Goal: Task Accomplishment & Management: Manage account settings

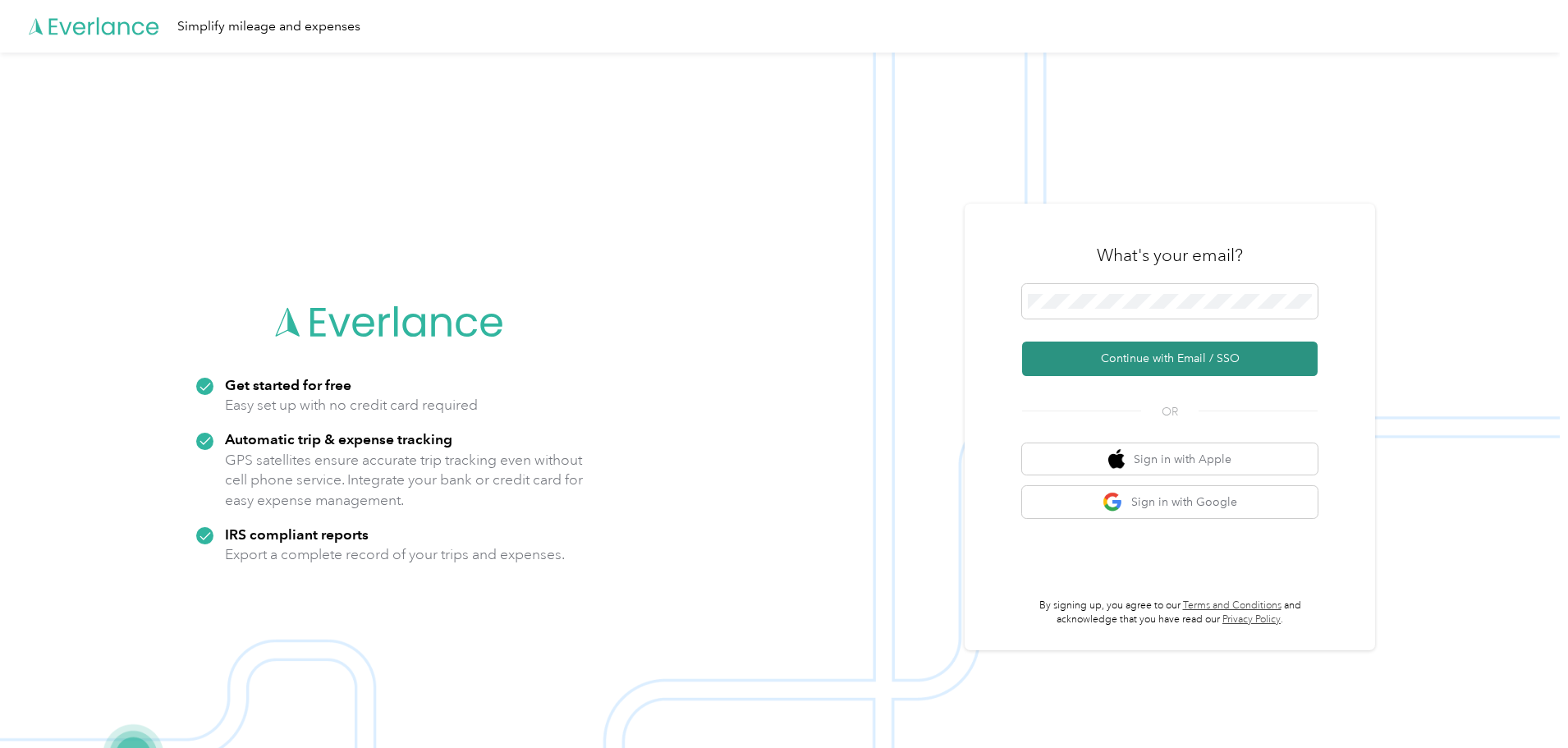
click at [1148, 360] on button "Continue with Email / SSO" at bounding box center [1169, 359] width 295 height 34
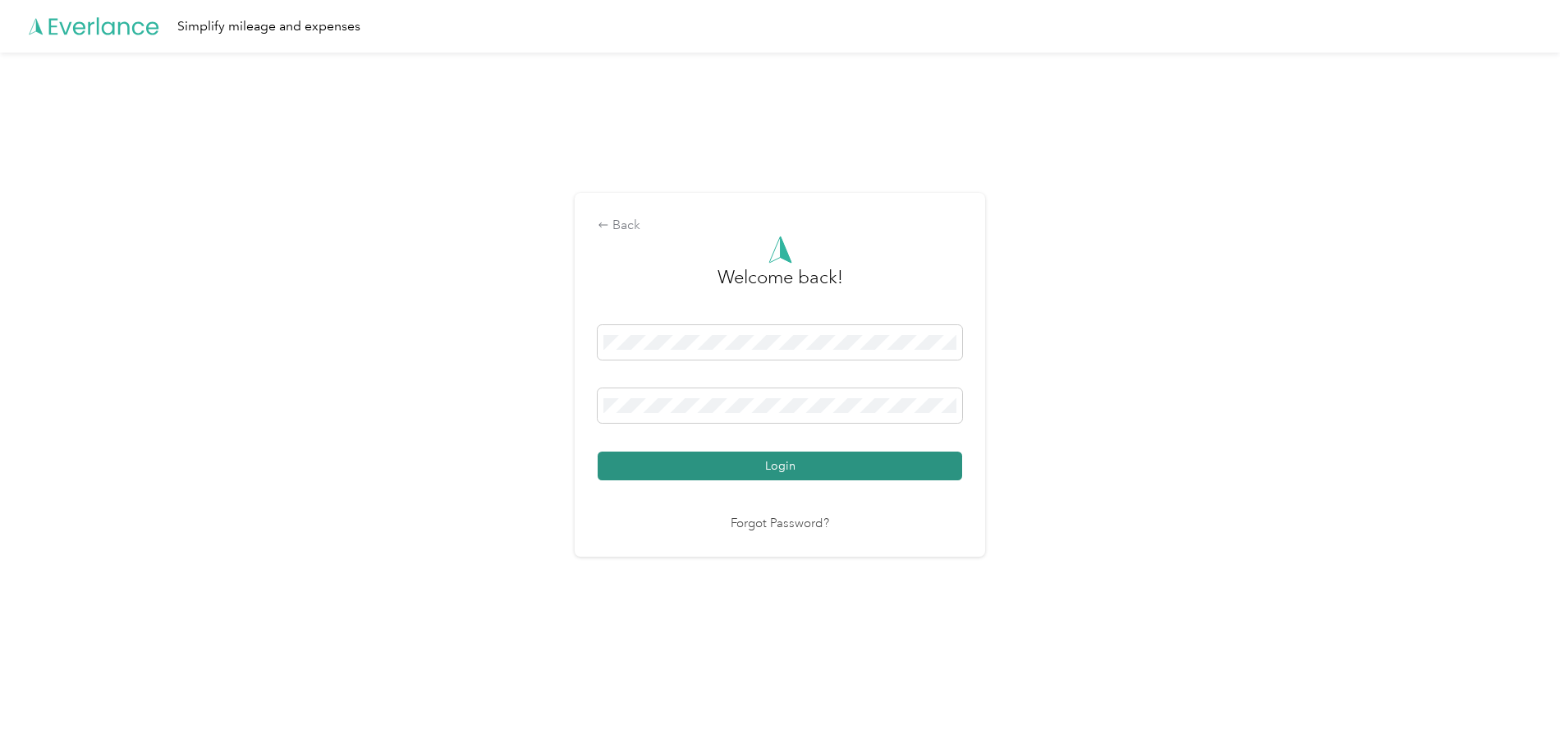
click at [805, 471] on button "Login" at bounding box center [780, 466] width 364 height 28
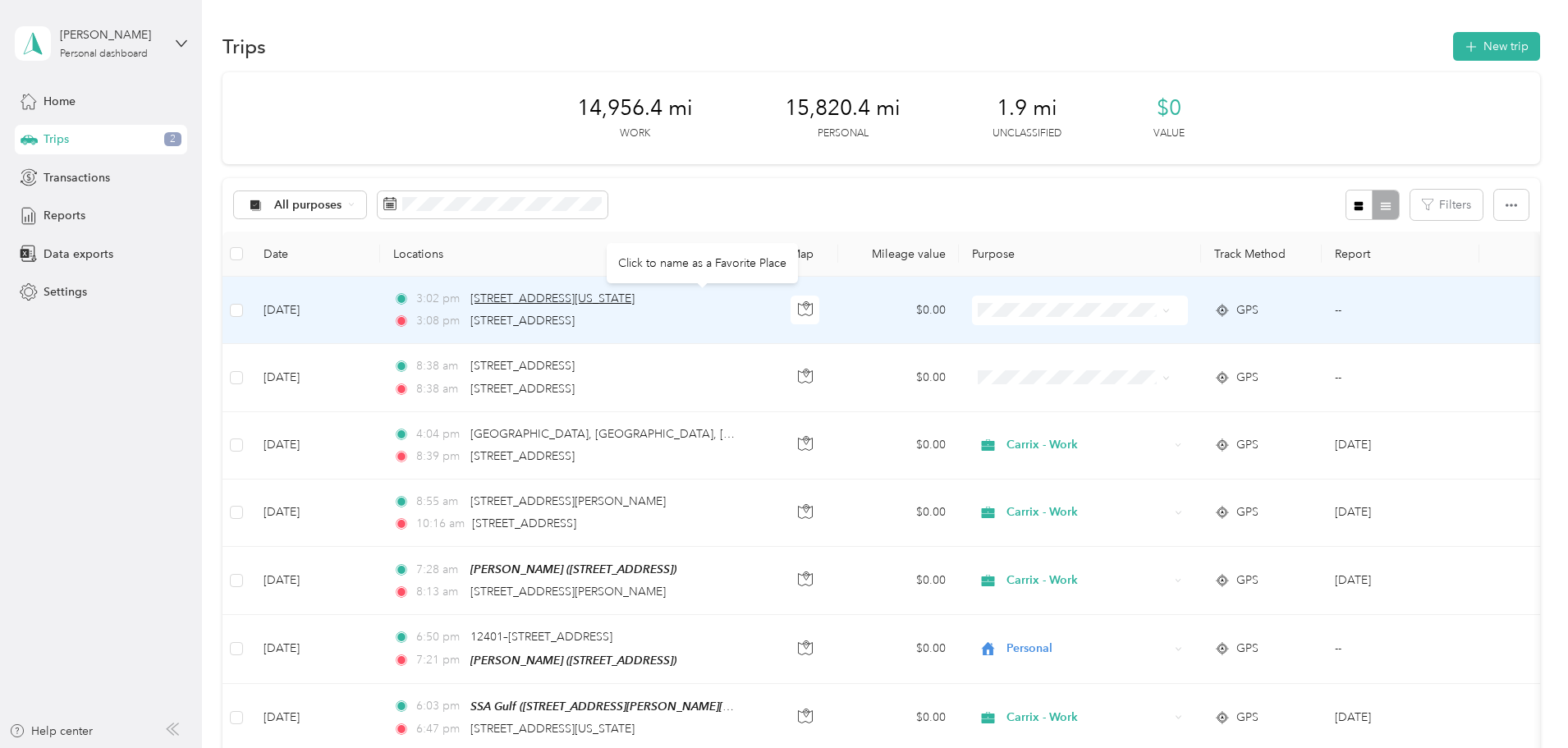
click at [634, 298] on span "[STREET_ADDRESS][US_STATE]" at bounding box center [552, 298] width 164 height 14
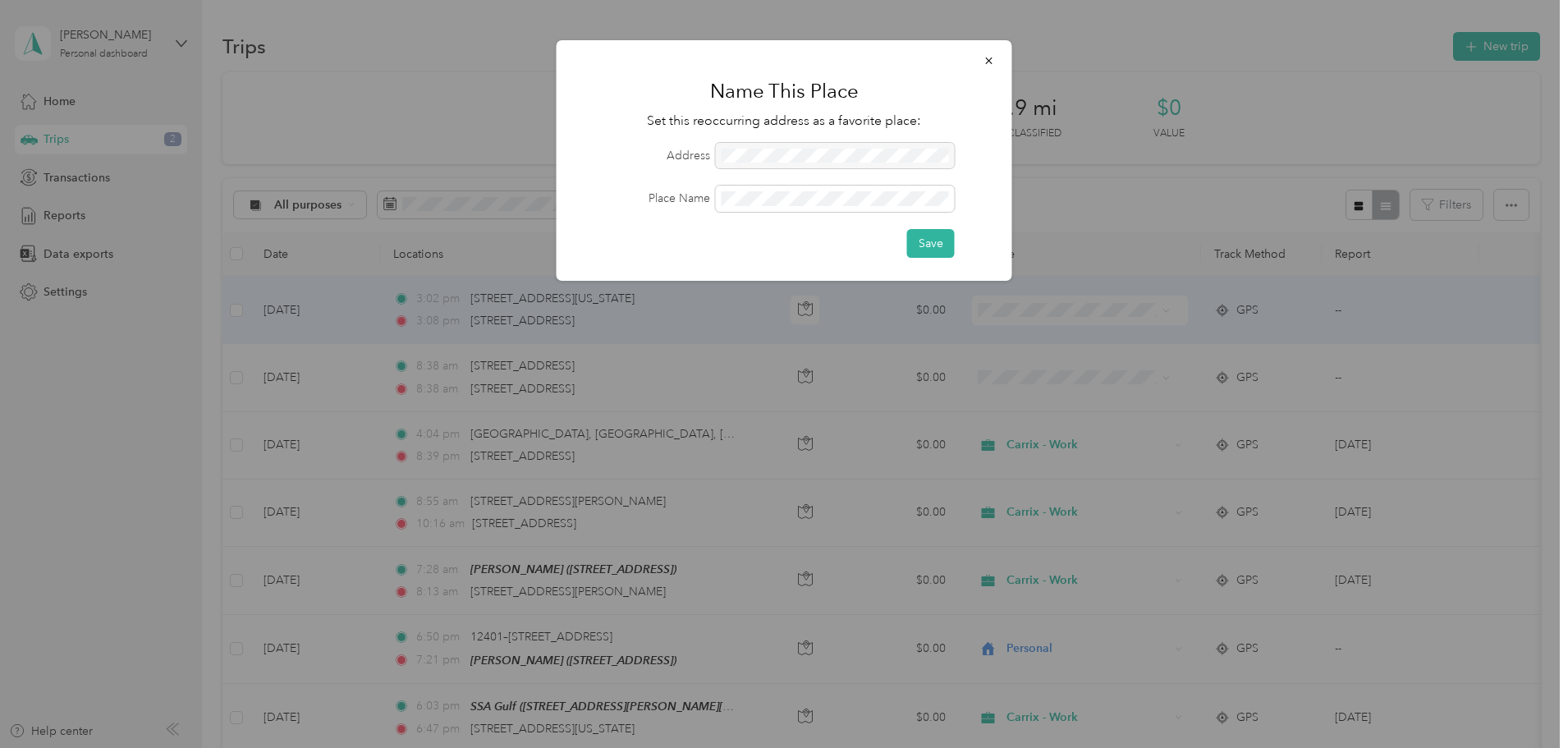
click at [718, 165] on div at bounding box center [835, 156] width 239 height 27
drag, startPoint x: 725, startPoint y: 157, endPoint x: 773, endPoint y: 154, distance: 48.1
click at [768, 155] on div at bounding box center [835, 156] width 239 height 27
click at [773, 154] on div at bounding box center [835, 156] width 239 height 27
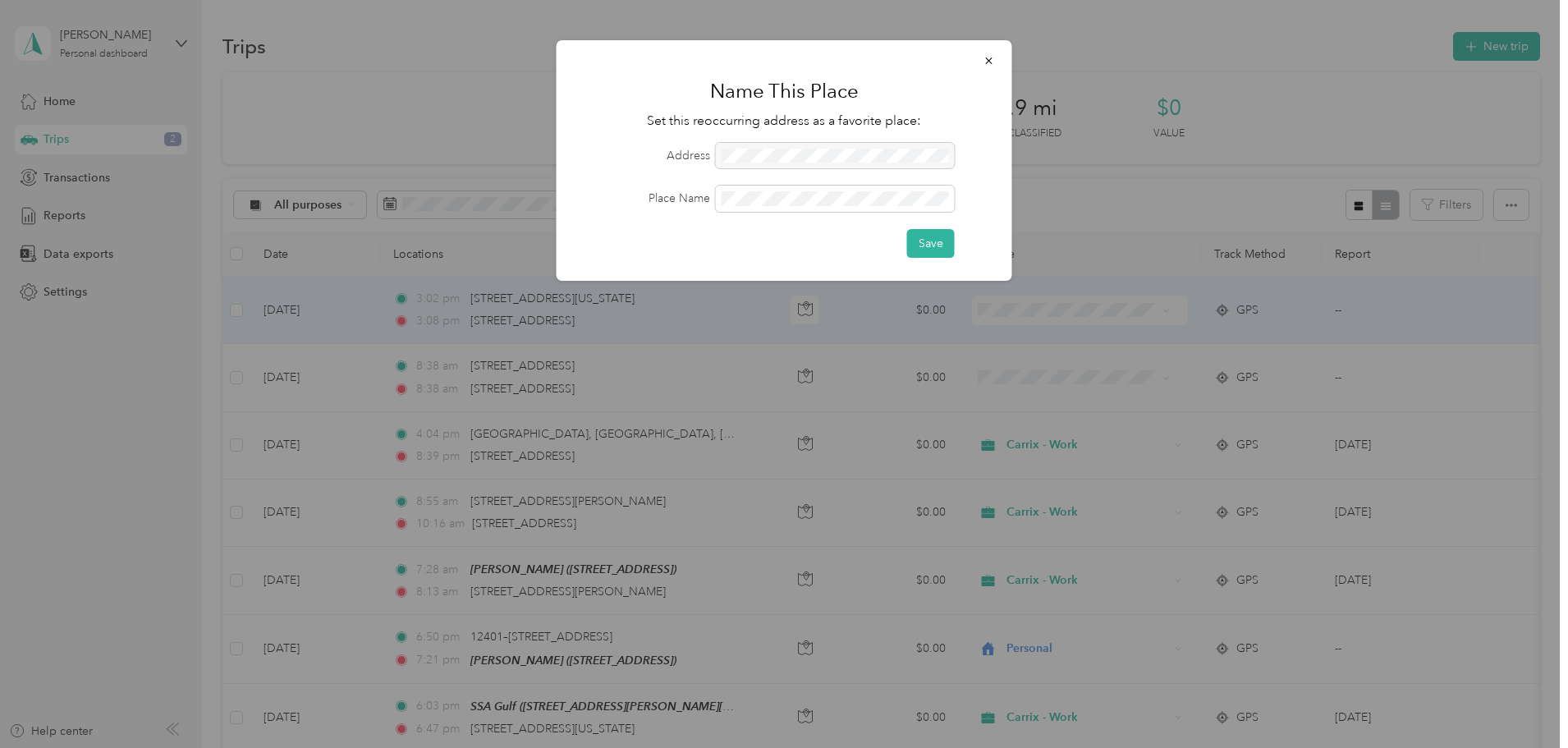
click at [855, 178] on form "Address Place Name Save" at bounding box center [785, 199] width 410 height 115
click at [987, 55] on icon "button" at bounding box center [989, 61] width 11 height 11
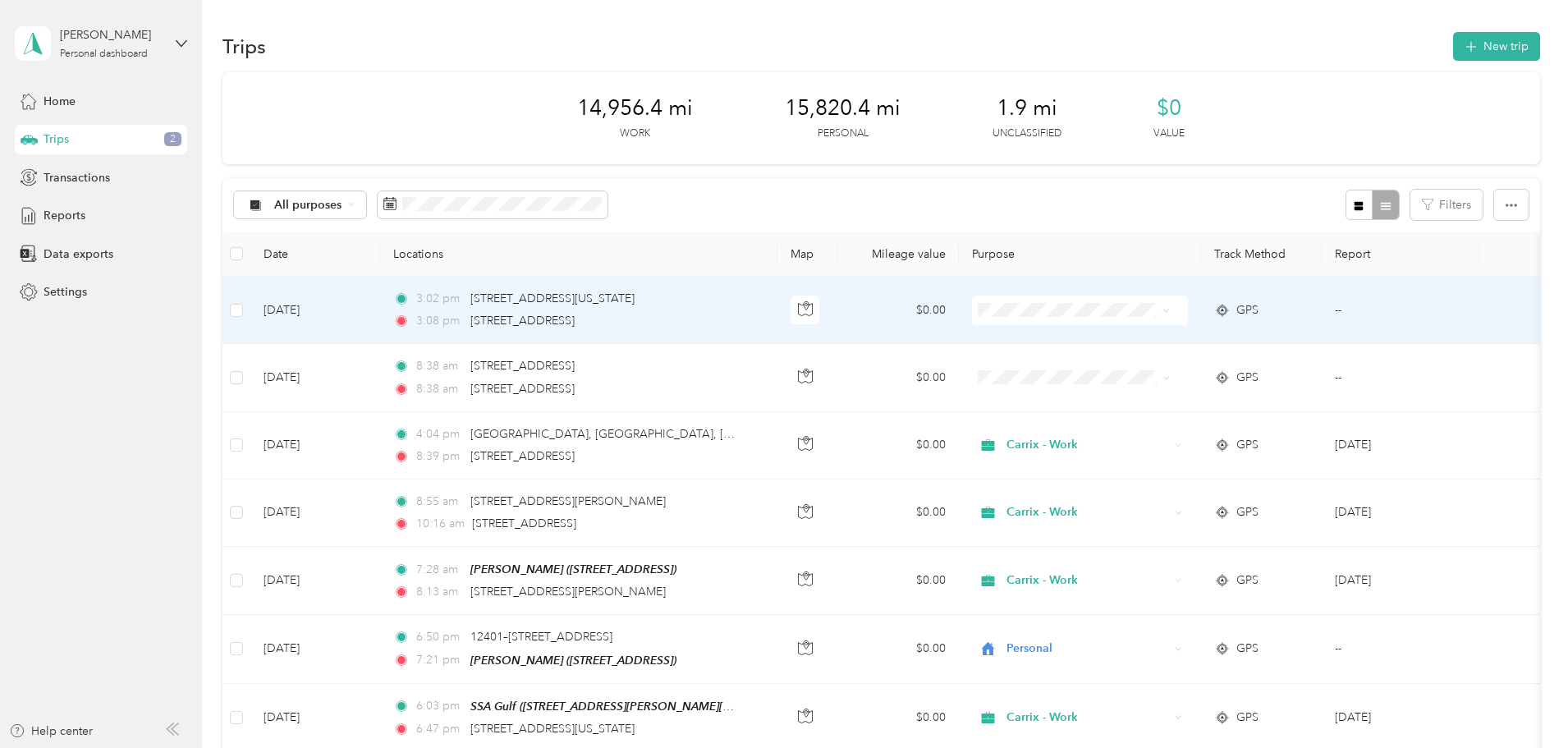
click at [1393, 319] on td "--" at bounding box center [1400, 309] width 158 height 67
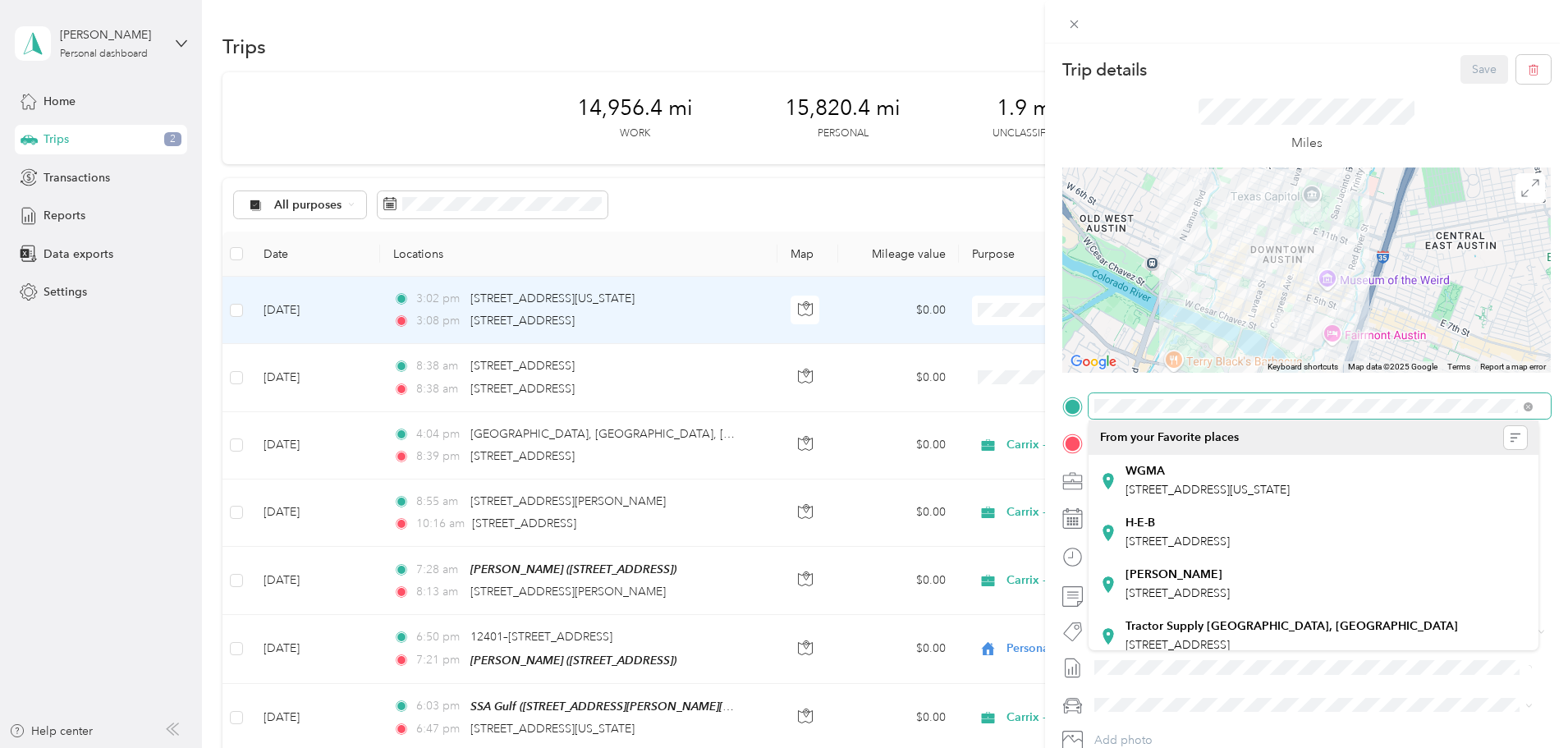
click at [1230, 395] on span at bounding box center [1319, 406] width 462 height 27
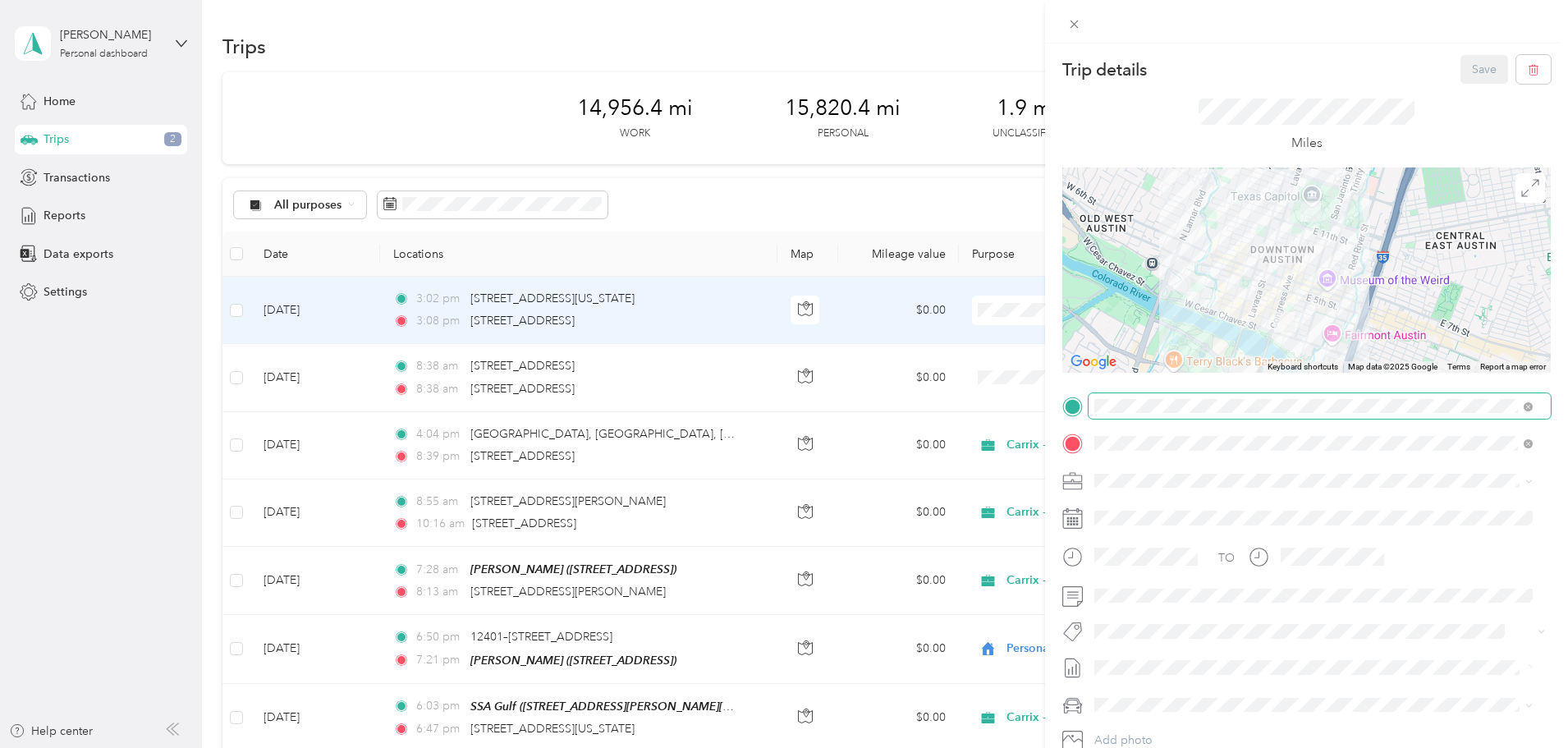
click at [1425, 398] on span at bounding box center [1319, 406] width 462 height 27
click at [1302, 447] on span at bounding box center [1319, 443] width 462 height 27
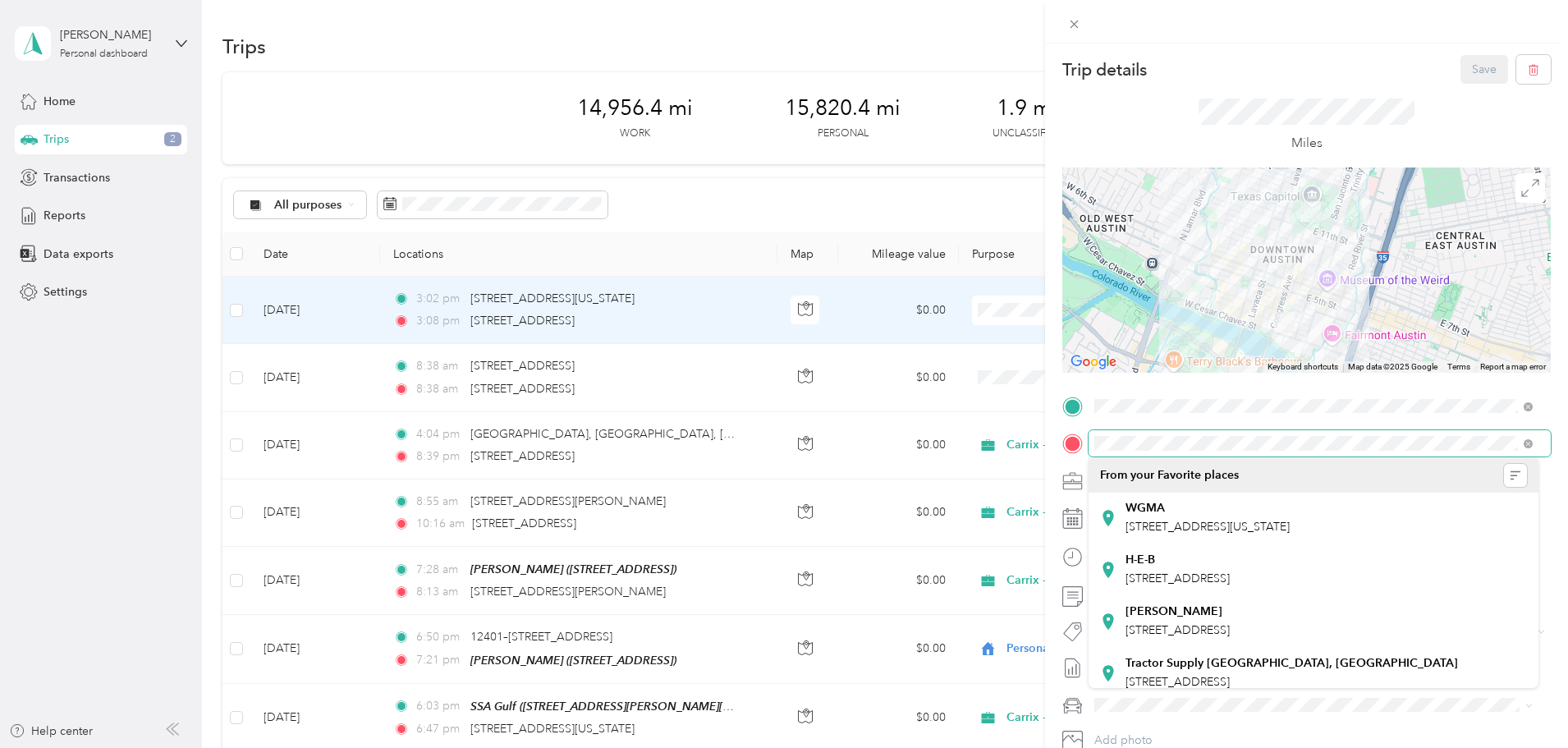
drag, startPoint x: 1355, startPoint y: 435, endPoint x: 1084, endPoint y: 441, distance: 271.1
click at [1084, 441] on div at bounding box center [1306, 443] width 489 height 27
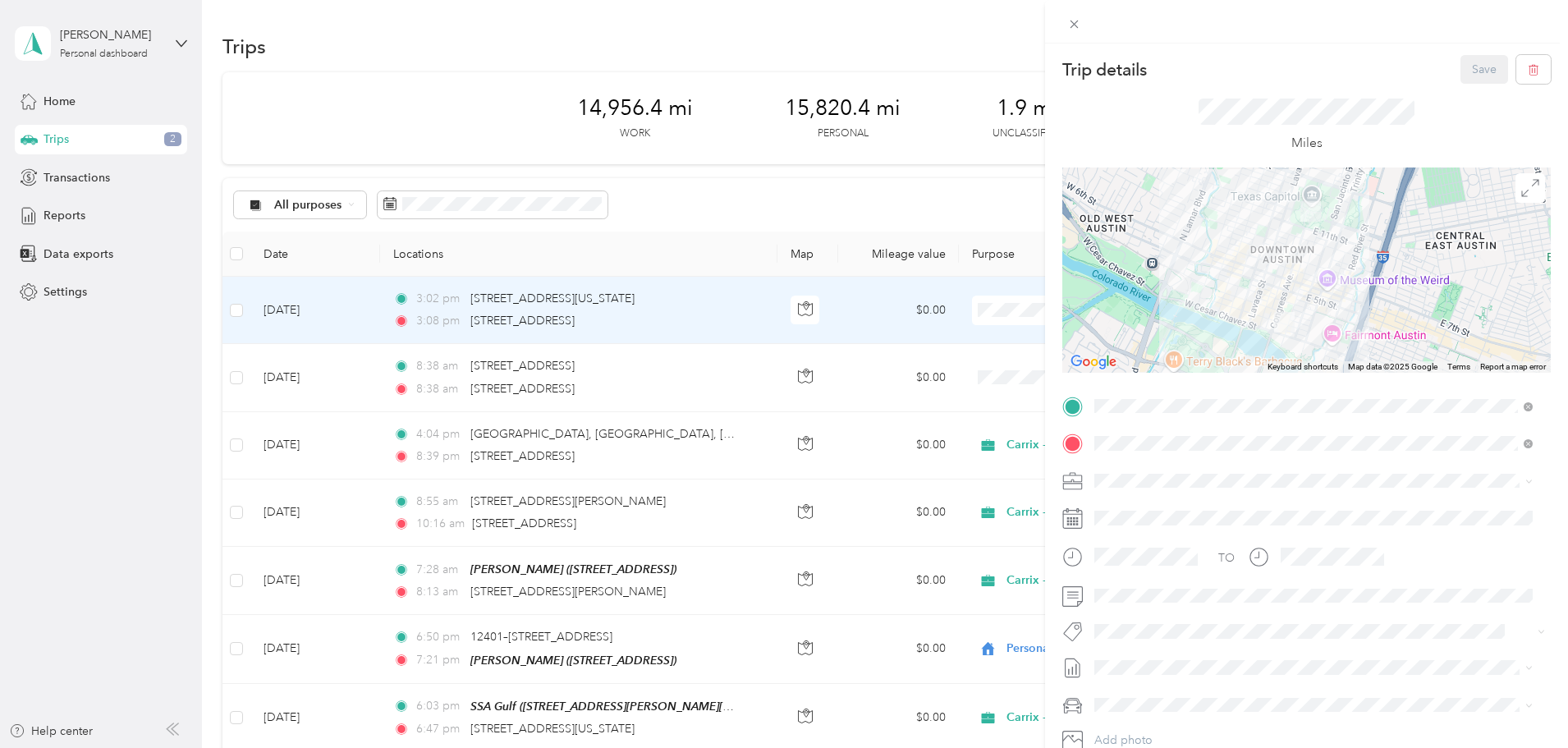
click at [924, 177] on div "Trip details Save This trip cannot be edited because it is either under review,…" at bounding box center [784, 374] width 1568 height 748
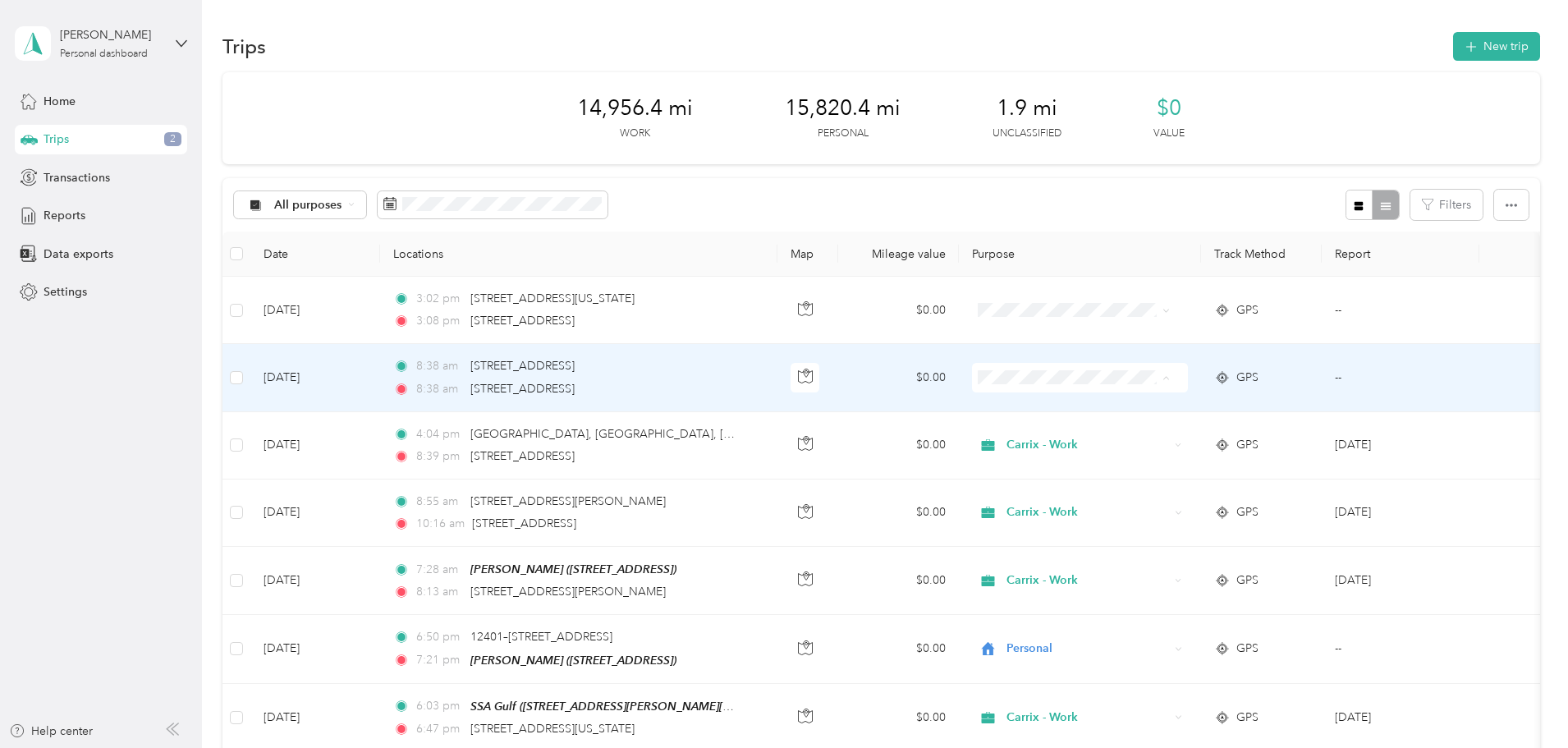
click at [1167, 408] on span "Carrix - Work" at bounding box center [1161, 408] width 152 height 17
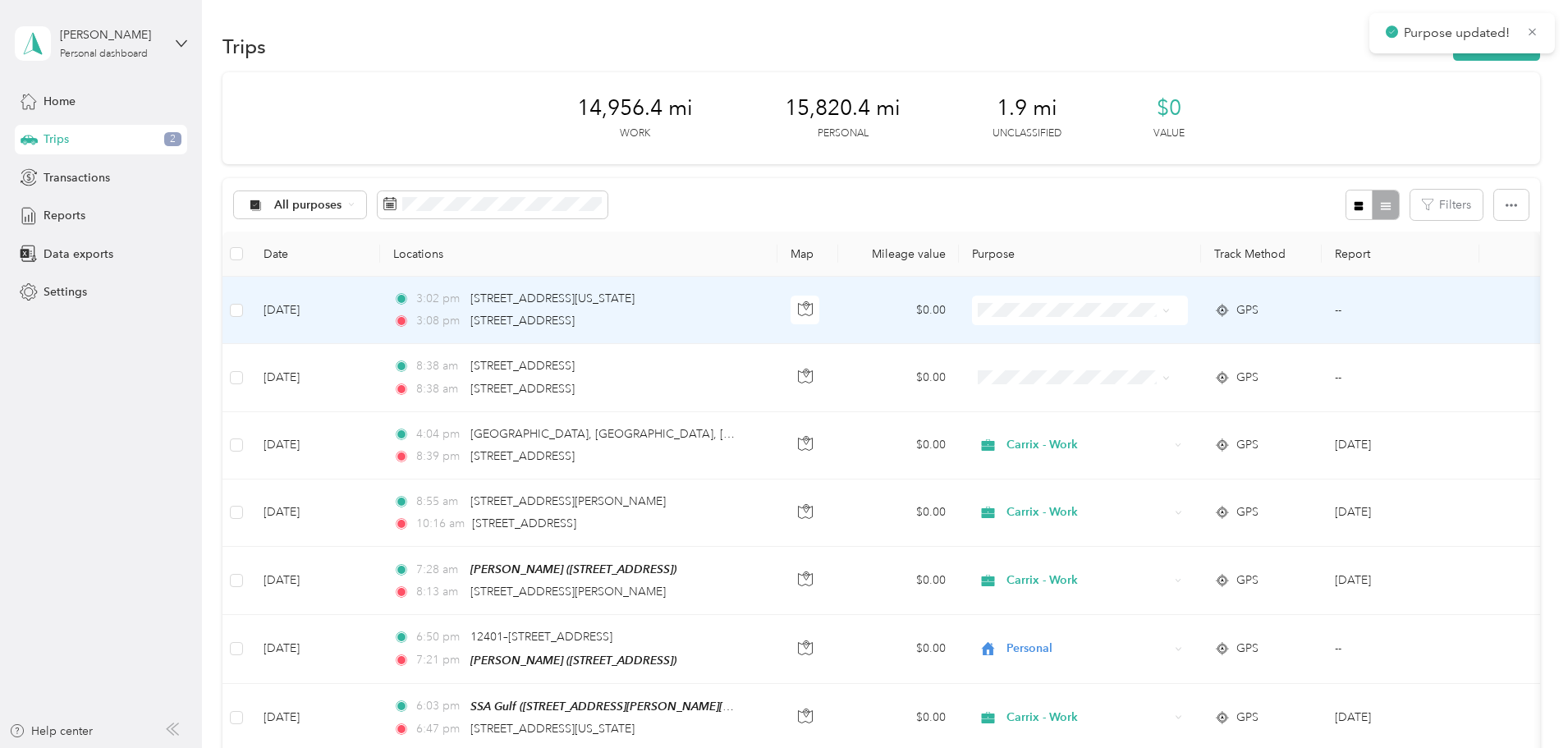
click at [1159, 318] on span at bounding box center [1079, 309] width 215 height 29
click at [1168, 335] on span "Carrix - Work" at bounding box center [1161, 341] width 152 height 17
